Goal: Task Accomplishment & Management: Complete application form

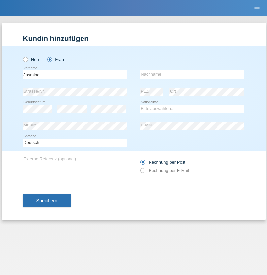
type input "Jasmina"
click at [192, 75] on input "text" at bounding box center [192, 75] width 104 height 8
type input "[PERSON_NAME]"
select select "HR"
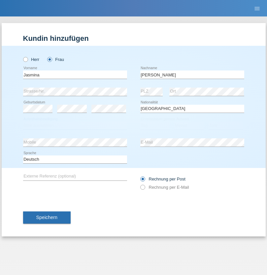
select select "C"
select select "20"
select select "03"
select select "2015"
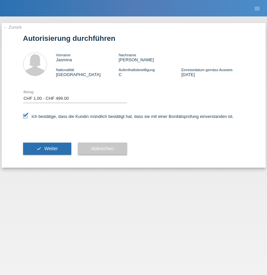
select select "1"
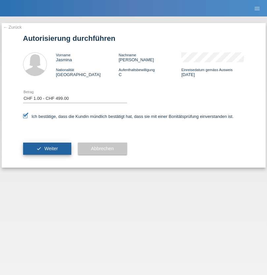
click at [47, 149] on span "Weiter" at bounding box center [51, 148] width 14 height 5
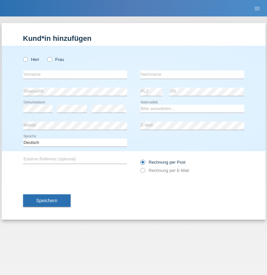
radio input "true"
click at [75, 75] on input "text" at bounding box center [75, 75] width 104 height 8
type input "[PERSON_NAME]"
click at [192, 75] on input "text" at bounding box center [192, 75] width 104 height 8
type input "Sarbu"
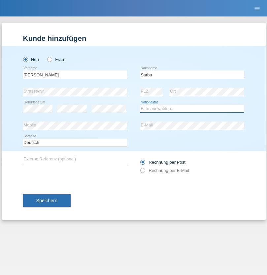
select select "OM"
select select "C"
select select "22"
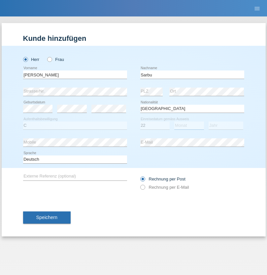
select select "03"
select select "2021"
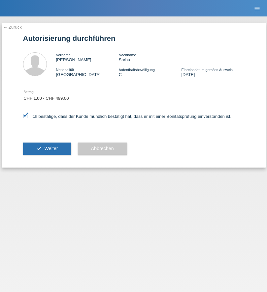
select select "1"
click at [47, 149] on span "Weiter" at bounding box center [51, 148] width 14 height 5
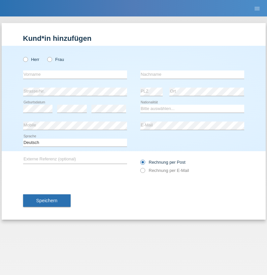
radio input "true"
click at [75, 75] on input "text" at bounding box center [75, 75] width 104 height 8
type input "Zoltan"
click at [192, 75] on input "text" at bounding box center [192, 75] width 104 height 8
type input "Somolyak"
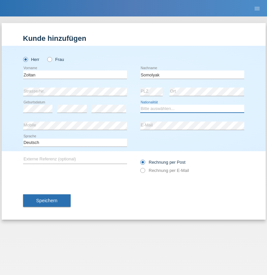
select select "HU"
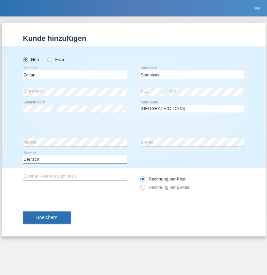
select select "C"
select select "30"
select select "04"
select select "2021"
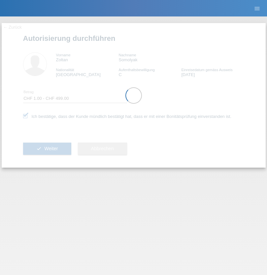
select select "1"
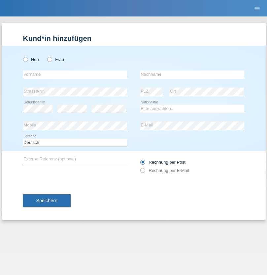
radio input "true"
click at [75, 75] on input "text" at bounding box center [75, 75] width 104 height 8
type input "Claudiu"
click at [192, 75] on input "text" at bounding box center [192, 75] width 104 height 8
type input "Cislariu"
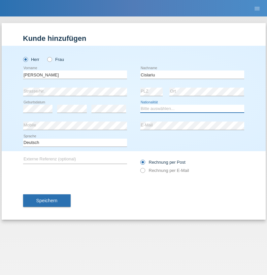
select select "OM"
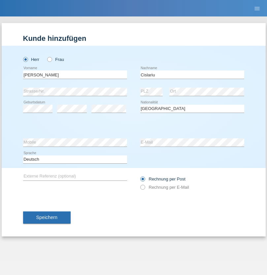
select select "C"
select select "22"
select select "10"
select select "2020"
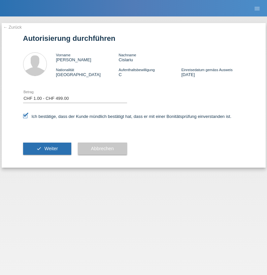
select select "1"
click at [47, 149] on span "Weiter" at bounding box center [51, 148] width 14 height 5
